Goal: Use online tool/utility: Utilize a website feature to perform a specific function

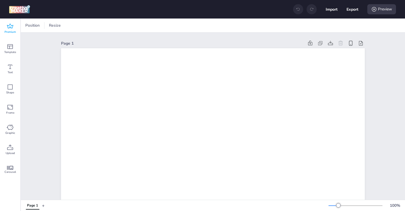
click at [9, 28] on icon at bounding box center [10, 26] width 6 height 5
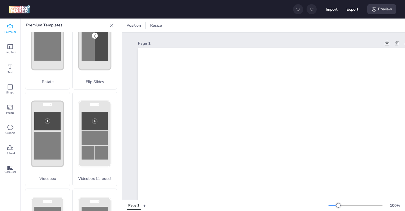
scroll to position [143, 0]
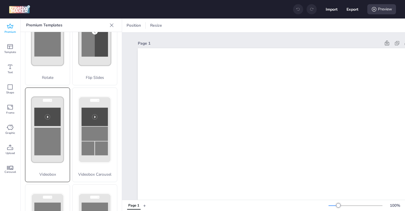
click at [52, 145] on rect at bounding box center [47, 142] width 26 height 28
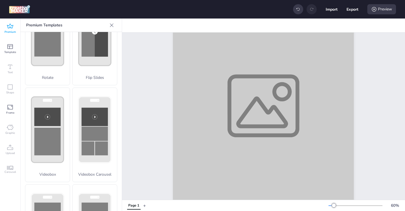
scroll to position [152, 0]
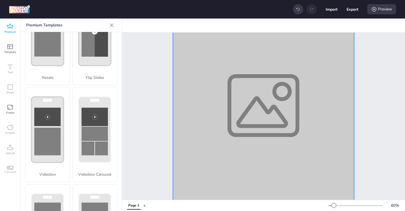
click at [195, 156] on div at bounding box center [263, 105] width 181 height 225
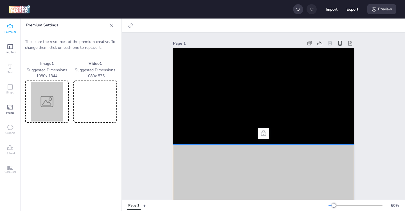
scroll to position [30, 0]
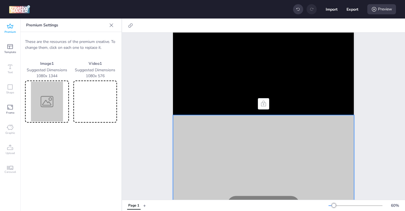
click at [92, 104] on video at bounding box center [96, 102] width 42 height 40
click at [41, 107] on img at bounding box center [47, 102] width 42 height 40
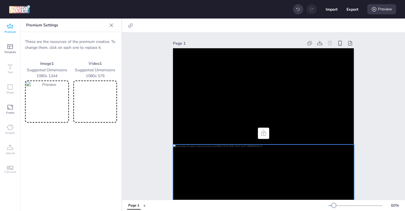
scroll to position [11, 0]
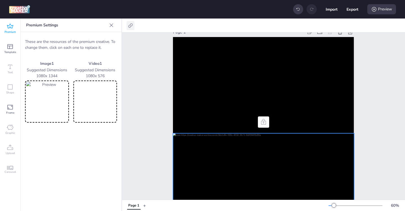
click at [133, 27] on icon at bounding box center [131, 26] width 6 height 6
click at [101, 42] on span "Activate hyperlink" at bounding box center [93, 40] width 31 height 6
click at [75, 42] on input "Activate hyperlink" at bounding box center [73, 42] width 4 height 4
checkbox input "true"
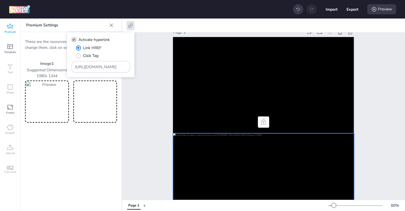
click at [149, 56] on div "Page 1" at bounding box center [263, 193] width 283 height 344
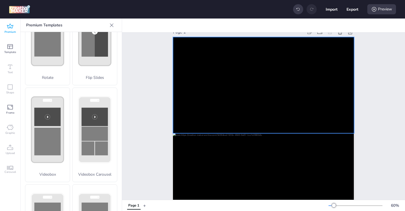
click at [216, 79] on video at bounding box center [263, 85] width 181 height 96
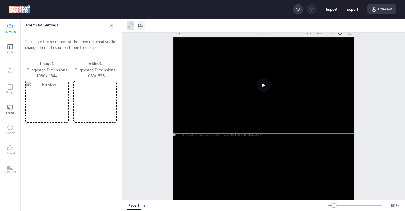
click at [142, 26] on icon at bounding box center [140, 26] width 4 height 4
select select "contain"
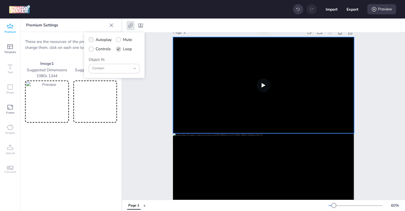
click at [90, 40] on icon at bounding box center [91, 39] width 4 height 3
click at [90, 40] on input "Autoplay" at bounding box center [90, 42] width 4 height 4
checkbox input "true"
click at [92, 50] on icon at bounding box center [91, 49] width 4 height 3
click at [92, 50] on input "Controls" at bounding box center [90, 51] width 4 height 4
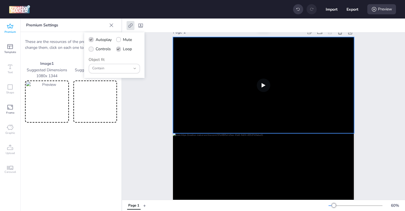
checkbox input "true"
click at [151, 103] on div "Page 1" at bounding box center [263, 193] width 283 height 344
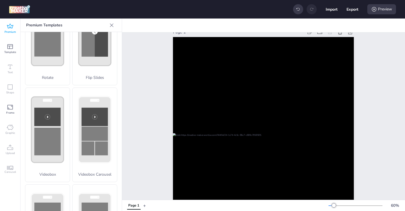
scroll to position [40, 0]
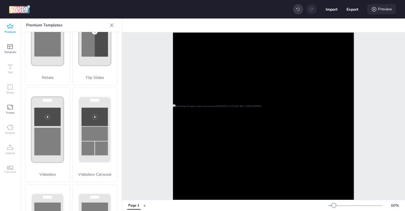
click at [377, 10] on div "Preview" at bounding box center [381, 9] width 29 height 10
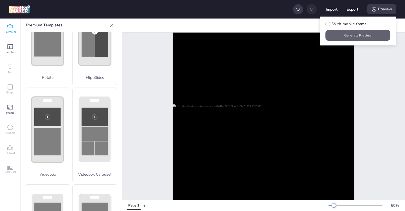
click at [348, 38] on button "Generate Preview" at bounding box center [358, 35] width 65 height 11
